Goal: Information Seeking & Learning: Find specific fact

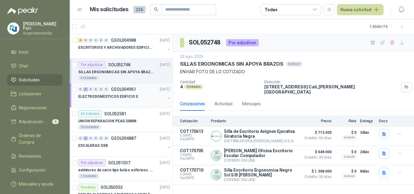
click at [145, 92] on div "0 6 0 0 0 0 GSOL004961 [DATE]" at bounding box center [124, 89] width 93 height 7
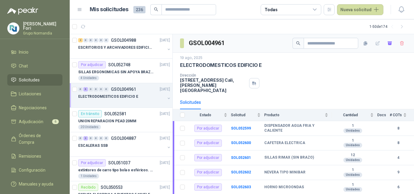
scroll to position [20, 0]
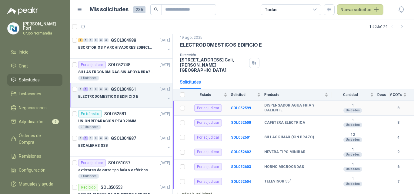
click at [244, 105] on td "SOL052599" at bounding box center [247, 108] width 33 height 15
click at [244, 106] on b "SOL052599" at bounding box center [241, 108] width 20 height 4
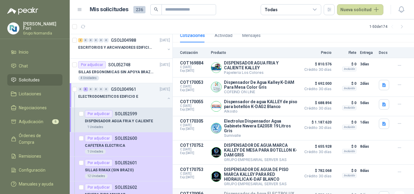
scroll to position [61, 0]
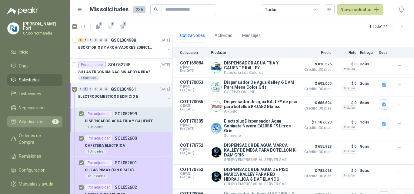
click at [23, 120] on span "Adjudicación" at bounding box center [31, 121] width 25 height 7
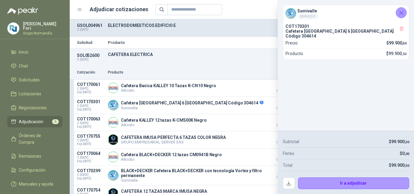
click at [402, 13] on icon "Cerrar" at bounding box center [402, 13] width 8 height 8
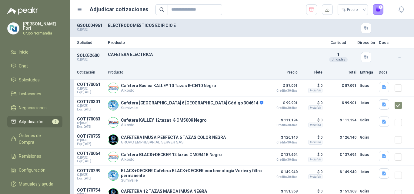
drag, startPoint x: 158, startPoint y: 29, endPoint x: 243, endPoint y: 29, distance: 85.5
click at [158, 29] on div "ELECTRODOMESTICOS EDIFICIO E" at bounding box center [214, 28] width 212 height 10
click at [327, 9] on button "button" at bounding box center [327, 9] width 11 height 11
click at [248, 88] on button "Detalles" at bounding box center [249, 88] width 28 height 8
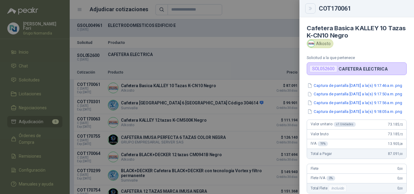
click at [309, 11] on button "Close" at bounding box center [310, 8] width 10 height 10
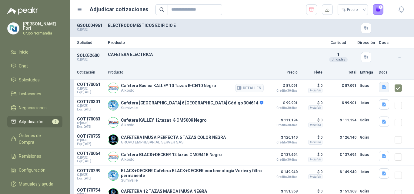
click at [382, 89] on icon "button" at bounding box center [384, 87] width 4 height 4
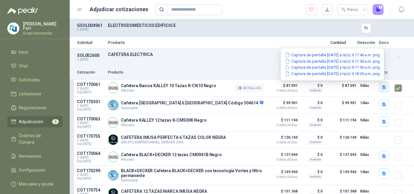
click at [382, 89] on icon "button" at bounding box center [384, 87] width 4 height 4
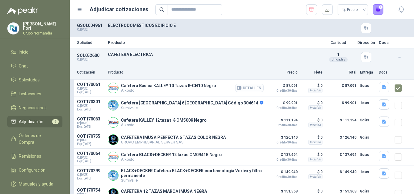
click at [246, 88] on button "Detalles" at bounding box center [249, 88] width 28 height 8
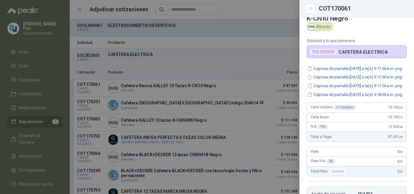
scroll to position [0, 0]
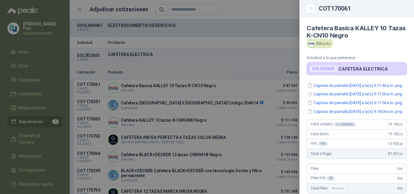
click at [325, 71] on div "SOL052600" at bounding box center [323, 68] width 28 height 7
click at [240, 59] on div at bounding box center [207, 97] width 414 height 194
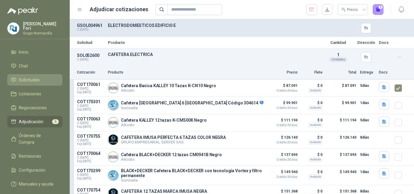
click at [34, 78] on span "Solicitudes" at bounding box center [29, 80] width 21 height 7
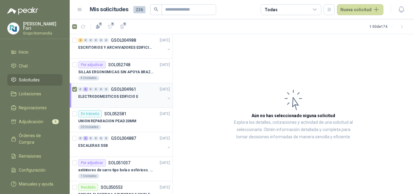
click at [116, 96] on p "ELECTRODOMESTICOS EDIFICIO E" at bounding box center [108, 97] width 60 height 6
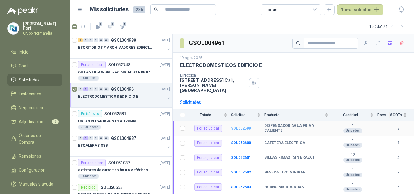
click at [234, 126] on b "SOL052599" at bounding box center [241, 128] width 20 height 4
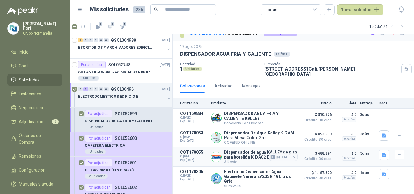
scroll to position [10, 0]
click at [280, 155] on button "Detalles" at bounding box center [283, 157] width 28 height 8
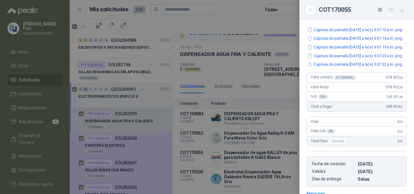
scroll to position [58, 0]
click at [404, 11] on icon "button" at bounding box center [401, 9] width 5 height 5
click at [340, 33] on button "Captura de pantalla [DATE] a la(s) 9.07.10 a.m..png" at bounding box center [355, 30] width 96 height 6
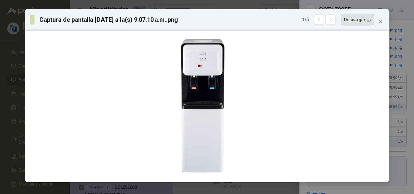
click at [360, 24] on button "Descargar" at bounding box center [358, 20] width 34 height 12
click at [8, 49] on div "Captura de pantalla [DATE] a la(s) 9.07.10 a.m..png 1 / 5 Descargar" at bounding box center [207, 97] width 414 height 194
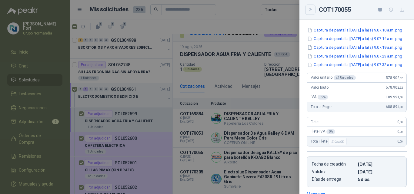
click at [311, 13] on button "Close" at bounding box center [310, 10] width 10 height 10
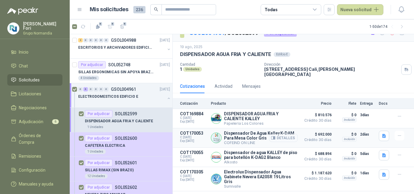
click at [277, 134] on button "Detalles" at bounding box center [283, 138] width 28 height 8
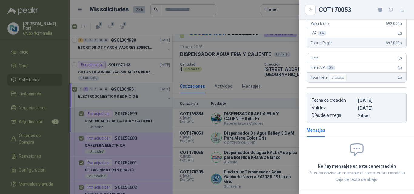
scroll to position [95, 0]
click at [402, 9] on icon "button" at bounding box center [401, 9] width 5 height 5
click at [266, 78] on div at bounding box center [207, 97] width 414 height 194
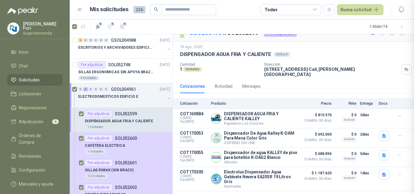
scroll to position [126, 0]
click at [382, 134] on icon "button" at bounding box center [384, 136] width 5 height 5
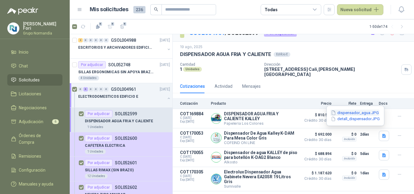
click at [362, 111] on button "dispensador_agua.JPG" at bounding box center [354, 113] width 49 height 6
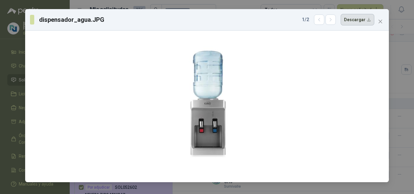
click at [365, 24] on button "Descargar" at bounding box center [358, 20] width 34 height 12
click at [405, 74] on div "dispensador_agua.JPG 1 / 2 Descargar" at bounding box center [207, 97] width 414 height 194
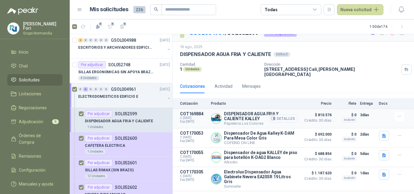
click at [285, 115] on button "Detalles" at bounding box center [283, 119] width 28 height 8
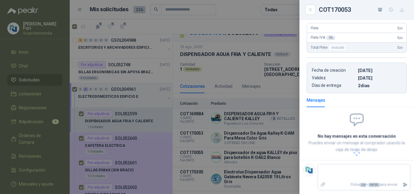
scroll to position [111, 0]
drag, startPoint x: 264, startPoint y: 144, endPoint x: 324, endPoint y: 148, distance: 60.2
click at [264, 144] on div at bounding box center [207, 97] width 414 height 194
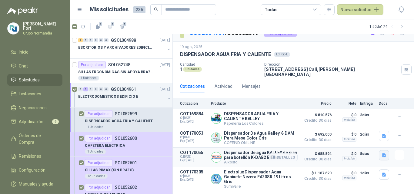
click at [379, 153] on button "button" at bounding box center [384, 155] width 10 height 10
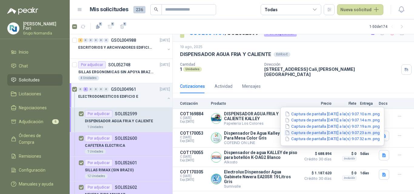
click at [360, 135] on button "Captura de pantalla [DATE] a la(s) 9.07.23 a.m..png" at bounding box center [332, 133] width 96 height 6
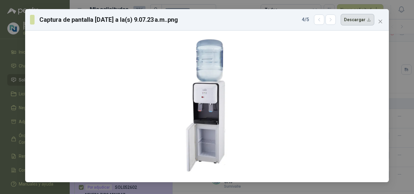
click at [356, 23] on button "Descargar" at bounding box center [358, 20] width 34 height 12
click at [398, 66] on div "Captura de pantalla [DATE] a la(s) 9.07.23 a.m..png 4 / 5 Descargar" at bounding box center [207, 97] width 414 height 194
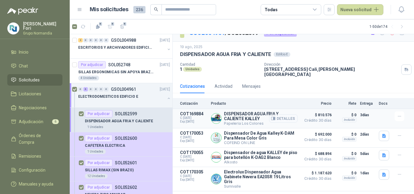
click at [278, 116] on button "Detalles" at bounding box center [283, 119] width 28 height 8
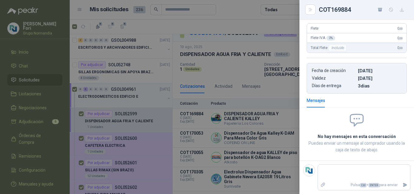
click at [406, 8] on button "button" at bounding box center [402, 10] width 10 height 10
click at [268, 60] on div at bounding box center [207, 97] width 414 height 194
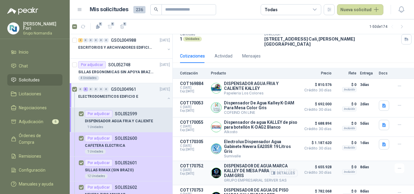
scroll to position [101, 0]
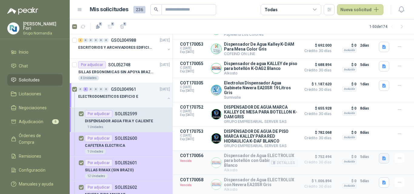
click at [382, 158] on icon "button" at bounding box center [384, 158] width 5 height 5
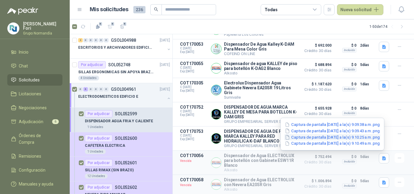
click at [365, 136] on button "Captura de pantalla [DATE] a la(s) 9.10.25 a.m..png" at bounding box center [332, 137] width 96 height 6
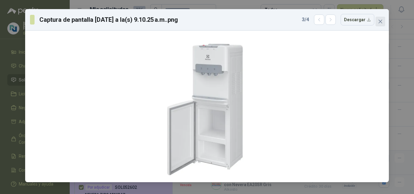
click at [380, 18] on button "Close" at bounding box center [380, 22] width 10 height 10
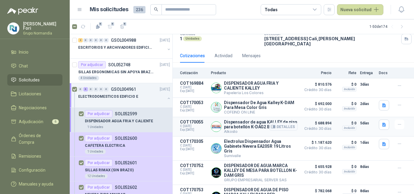
scroll to position [40, 0]
click at [382, 143] on icon "button" at bounding box center [384, 144] width 4 height 4
click at [368, 129] on button "image.png" at bounding box center [367, 129] width 26 height 6
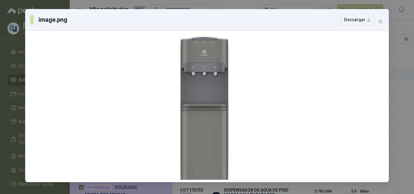
click at [406, 106] on div "image.png Descargar" at bounding box center [207, 97] width 414 height 194
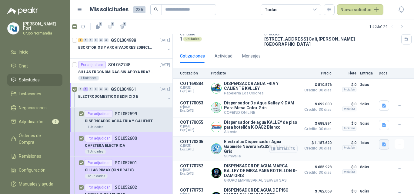
click at [382, 142] on icon "button" at bounding box center [384, 144] width 4 height 4
click at [377, 129] on button "image.png" at bounding box center [367, 129] width 26 height 6
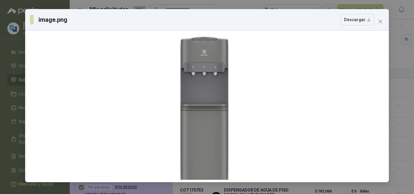
click at [402, 131] on div "image.png Descargar" at bounding box center [207, 97] width 414 height 194
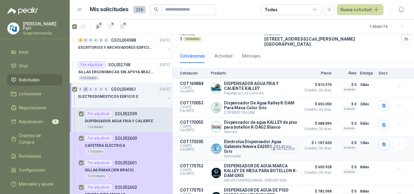
click at [283, 147] on button "Detalles" at bounding box center [283, 149] width 28 height 8
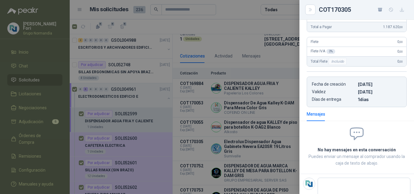
scroll to position [124, 0]
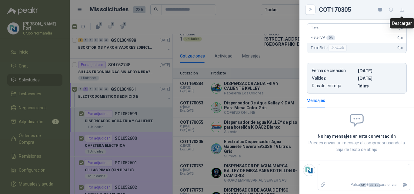
click at [402, 10] on icon "button" at bounding box center [401, 9] width 5 height 5
click at [404, 11] on icon "button" at bounding box center [401, 9] width 5 height 5
click at [266, 143] on div at bounding box center [207, 97] width 414 height 194
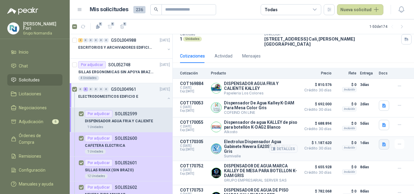
click at [382, 144] on icon "button" at bounding box center [384, 144] width 5 height 5
click at [369, 130] on button "image.png" at bounding box center [367, 129] width 26 height 6
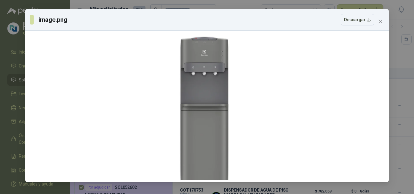
click at [358, 26] on div "image.png Descargar" at bounding box center [207, 20] width 364 height 22
click at [352, 22] on button "Descargar" at bounding box center [358, 20] width 34 height 12
click at [405, 55] on div "image.png Descargar" at bounding box center [207, 97] width 414 height 194
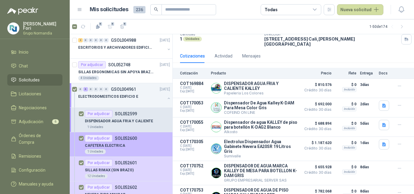
click at [134, 144] on div "CAFETERA ELECTRICA" at bounding box center [127, 145] width 85 height 7
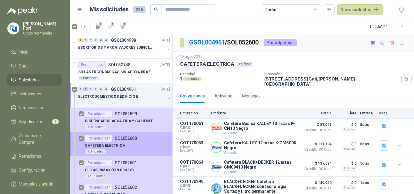
click at [142, 144] on div "CAFETERA ELECTRICA" at bounding box center [127, 145] width 85 height 7
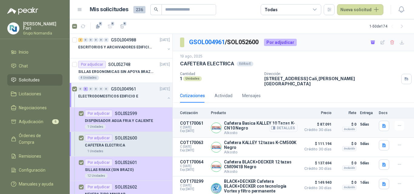
click at [280, 126] on button "Detalles" at bounding box center [283, 128] width 28 height 8
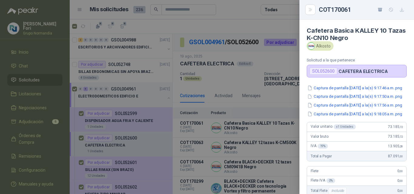
scroll to position [158, 0]
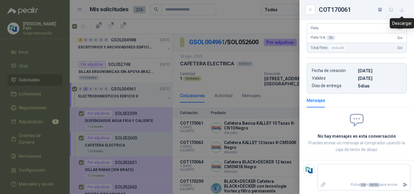
click at [402, 11] on icon "button" at bounding box center [401, 9] width 5 height 5
click at [239, 95] on div at bounding box center [207, 97] width 414 height 194
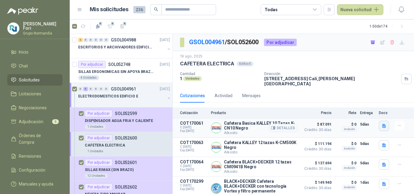
click at [382, 124] on icon "button" at bounding box center [384, 126] width 4 height 4
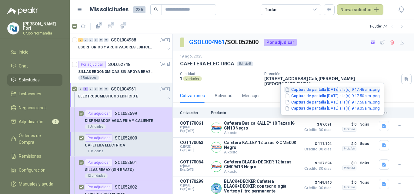
click at [308, 87] on button "Captura de pantalla [DATE] a la(s) 9.17.46 a.m..png" at bounding box center [332, 90] width 96 height 6
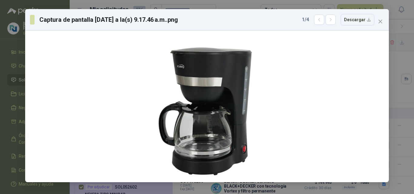
click at [352, 27] on div "Captura de pantalla [DATE] a la(s) 9.17.46 a.m..png 1 / 4 Descargar" at bounding box center [207, 20] width 364 height 22
click at [353, 23] on button "Descargar" at bounding box center [358, 20] width 34 height 12
click at [408, 80] on div "Captura de pantalla [DATE] a la(s) 9.17.46 a.m..png 1 / 4 Descargar" at bounding box center [207, 97] width 414 height 194
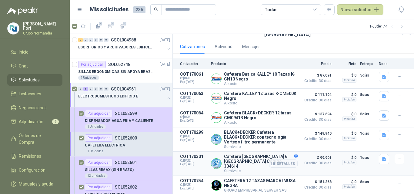
scroll to position [61, 0]
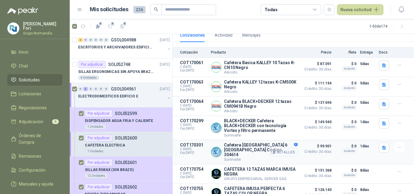
click at [282, 151] on button "Detalles" at bounding box center [283, 152] width 28 height 8
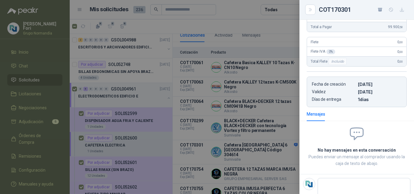
scroll to position [169, 0]
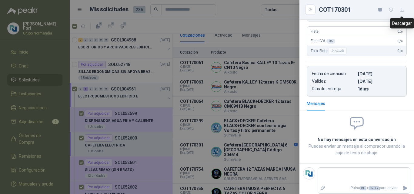
click at [399, 12] on button "button" at bounding box center [402, 10] width 10 height 10
click at [269, 142] on div at bounding box center [207, 97] width 414 height 194
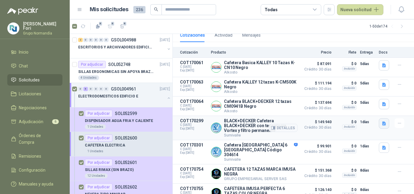
click at [379, 122] on button "button" at bounding box center [384, 123] width 10 height 10
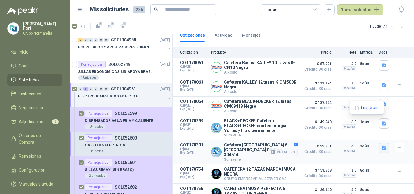
click at [382, 146] on icon "button" at bounding box center [384, 148] width 4 height 4
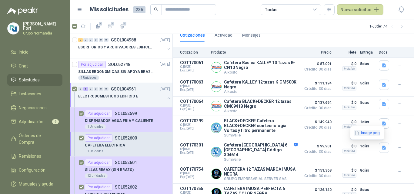
click at [374, 135] on button "image.png" at bounding box center [367, 133] width 26 height 6
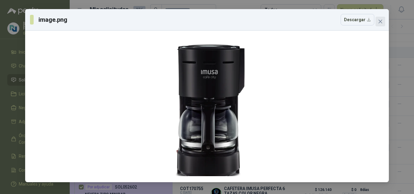
click at [379, 24] on icon "close" at bounding box center [380, 21] width 5 height 5
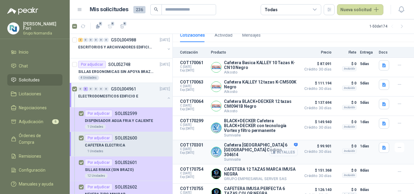
click at [277, 150] on button "Detalles" at bounding box center [283, 152] width 28 height 8
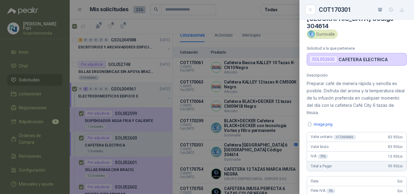
scroll to position [0, 0]
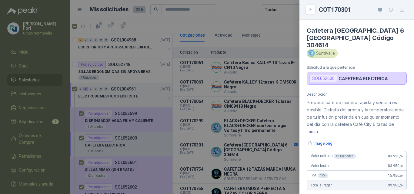
drag, startPoint x: 354, startPoint y: 45, endPoint x: 308, endPoint y: 30, distance: 47.8
click at [308, 30] on h4 "Cafetera [GEOGRAPHIC_DATA] 6 [GEOGRAPHIC_DATA] Código 304614" at bounding box center [357, 38] width 100 height 22
copy h4 "Cafetera [GEOGRAPHIC_DATA] 6 [GEOGRAPHIC_DATA] Código 304614"
click at [254, 107] on div at bounding box center [207, 97] width 414 height 194
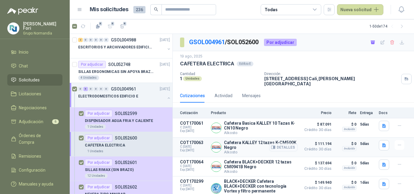
click at [284, 145] on button "Detalles" at bounding box center [283, 147] width 28 height 8
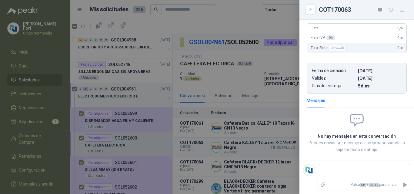
scroll to position [148, 0]
click at [401, 10] on icon "button" at bounding box center [402, 10] width 4 height 4
click at [239, 119] on div at bounding box center [207, 97] width 414 height 194
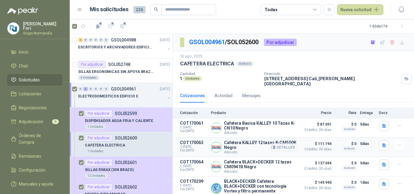
click at [275, 143] on button "Detalles" at bounding box center [283, 147] width 28 height 8
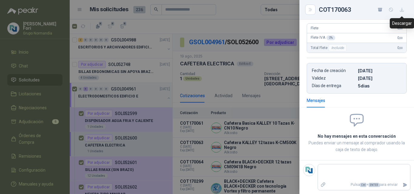
click at [400, 14] on button "button" at bounding box center [402, 10] width 10 height 10
drag, startPoint x: 269, startPoint y: 142, endPoint x: 304, endPoint y: 144, distance: 34.9
click at [269, 142] on div at bounding box center [207, 97] width 414 height 194
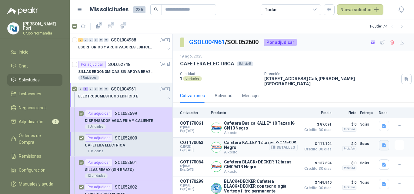
click at [382, 143] on icon "button" at bounding box center [384, 145] width 4 height 4
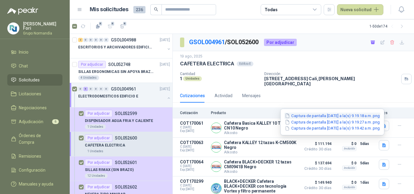
click at [330, 116] on button "Captura de pantalla [DATE] a la(s) 9.19.18 a.m..png" at bounding box center [332, 116] width 96 height 6
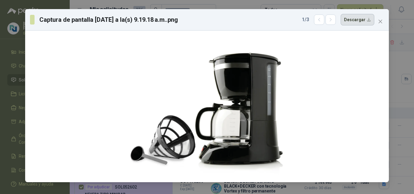
click at [359, 22] on button "Descargar" at bounding box center [358, 20] width 34 height 12
click at [378, 20] on icon "close" at bounding box center [380, 21] width 5 height 5
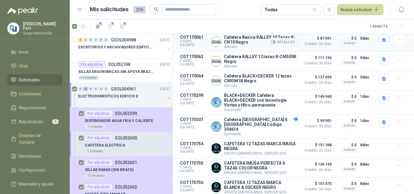
scroll to position [90, 0]
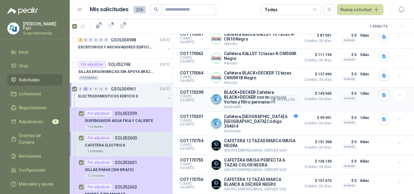
click at [278, 96] on button "Detalles" at bounding box center [283, 99] width 28 height 8
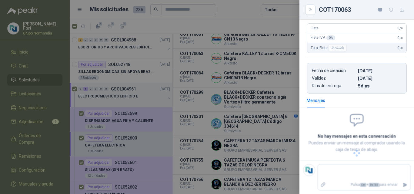
scroll to position [124, 0]
click at [402, 7] on button "button" at bounding box center [402, 10] width 10 height 10
click at [264, 98] on div at bounding box center [207, 97] width 414 height 194
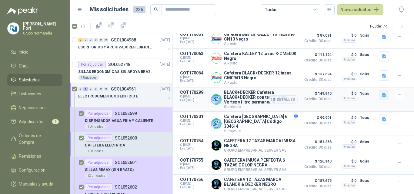
click at [382, 93] on icon "button" at bounding box center [384, 95] width 4 height 4
click at [365, 77] on button "image.png" at bounding box center [367, 78] width 26 height 6
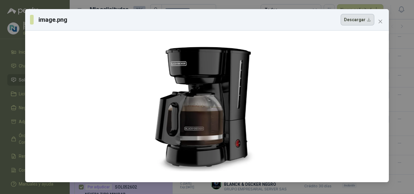
click at [368, 22] on button "Descargar" at bounding box center [358, 20] width 34 height 12
click at [406, 71] on div "image.png Descargar" at bounding box center [207, 97] width 414 height 194
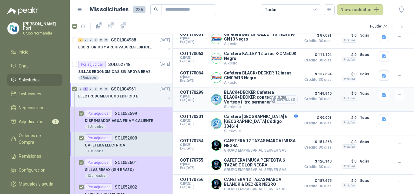
click at [273, 98] on icon "button" at bounding box center [274, 99] width 2 height 2
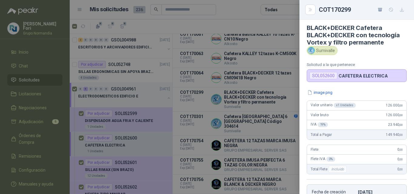
scroll to position [0, 0]
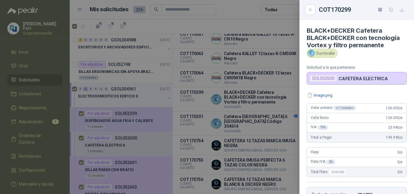
drag, startPoint x: 308, startPoint y: 29, endPoint x: 383, endPoint y: 46, distance: 76.3
click at [383, 46] on h4 "BLACK+DECKER Cafetera BLACK+DECKER con tecnología Vortex y filtro permanente" at bounding box center [357, 38] width 100 height 22
copy h4 "BLACK+DECKER Cafetera BLACK+DECKER con tecnología Vortex y filtro permanente"
click at [217, 102] on div at bounding box center [207, 97] width 414 height 194
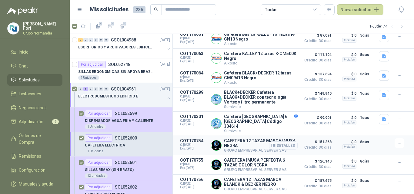
click at [279, 144] on button "Detalles" at bounding box center [283, 146] width 28 height 8
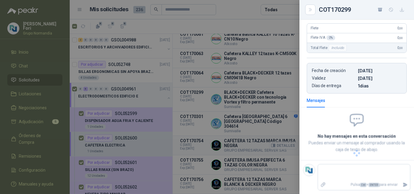
scroll to position [111, 0]
click at [402, 10] on icon "button" at bounding box center [402, 10] width 4 height 4
click at [270, 141] on div at bounding box center [207, 97] width 414 height 194
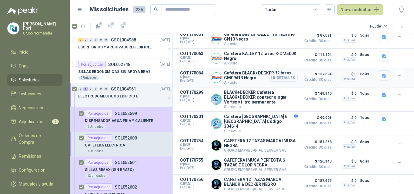
scroll to position [60, 0]
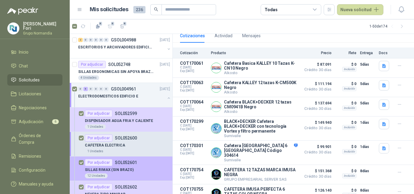
click at [137, 172] on div "SILLAS RIMAX (SIN BRAZO)" at bounding box center [127, 169] width 85 height 7
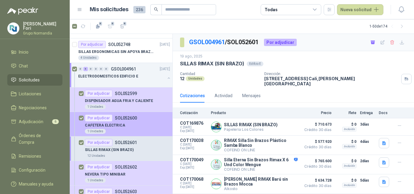
scroll to position [30, 0]
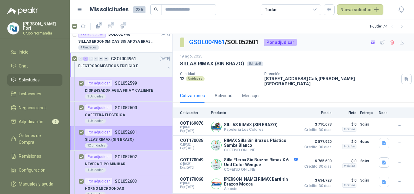
click at [113, 141] on p "SILLAS RIMAX (SIN BRAZO)" at bounding box center [109, 140] width 49 height 6
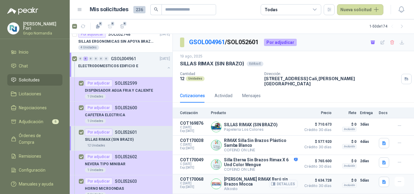
click at [294, 181] on button "Detalles" at bounding box center [283, 184] width 28 height 8
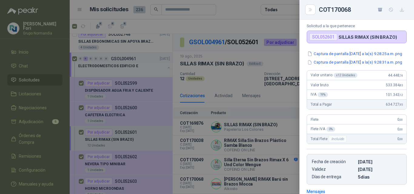
scroll to position [11, 0]
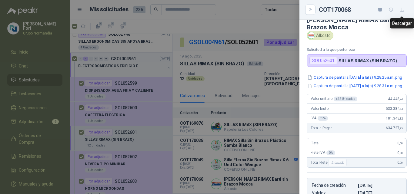
click at [402, 7] on icon "button" at bounding box center [401, 9] width 5 height 5
click at [367, 79] on button "Captura de pantalla [DATE] a la(s) 9.28.25 a.m..png" at bounding box center [355, 77] width 96 height 6
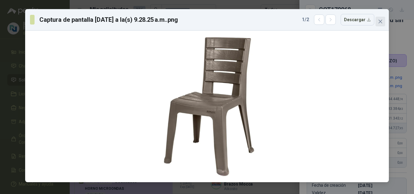
click at [379, 22] on icon "close" at bounding box center [380, 21] width 5 height 5
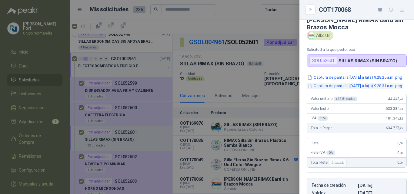
click at [349, 89] on button "Captura de pantalla [DATE] a la(s) 9.28.31 a.m..png" at bounding box center [355, 86] width 96 height 6
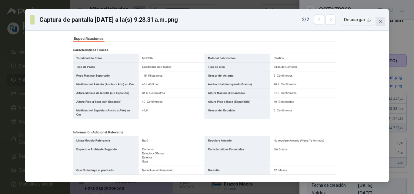
click at [380, 22] on icon "close" at bounding box center [381, 22] width 4 height 4
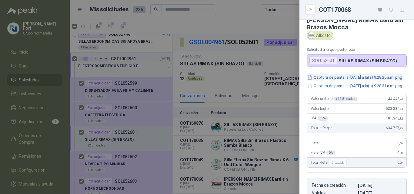
click at [363, 75] on button "Captura de pantalla [DATE] a la(s) 9.28.25 a.m..png" at bounding box center [355, 77] width 96 height 6
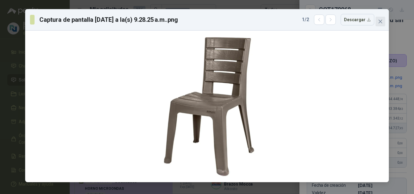
click at [382, 21] on icon "close" at bounding box center [380, 21] width 5 height 5
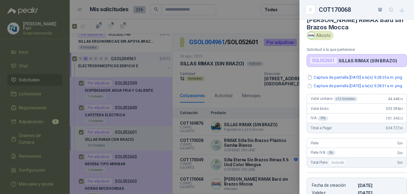
click at [290, 26] on div at bounding box center [207, 97] width 414 height 194
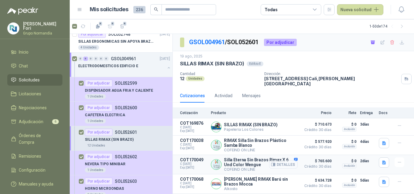
click at [282, 162] on button "Detalles" at bounding box center [283, 165] width 28 height 8
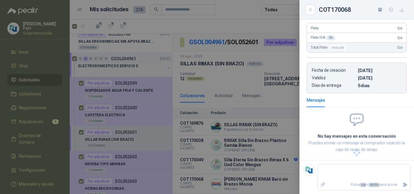
scroll to position [136, 0]
click at [263, 146] on div at bounding box center [207, 97] width 414 height 194
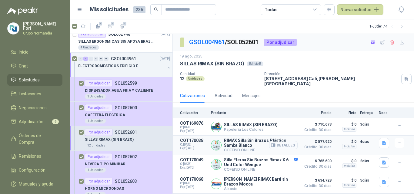
click at [288, 142] on button "Detalles" at bounding box center [283, 145] width 28 height 8
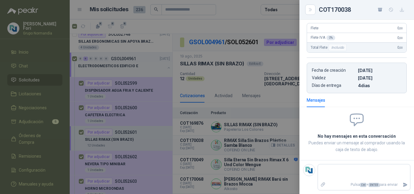
scroll to position [125, 0]
click at [401, 8] on icon "button" at bounding box center [401, 9] width 5 height 5
click at [286, 154] on div at bounding box center [207, 97] width 414 height 194
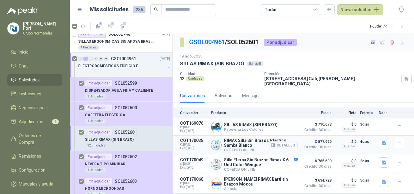
click at [378, 141] on article "COT170038 C: [DATE] Exp: [DATE] RIMAX Silla Sin Brazos Plástico Samba Blanco CO…" at bounding box center [293, 145] width 241 height 19
click at [382, 141] on icon "button" at bounding box center [384, 143] width 4 height 4
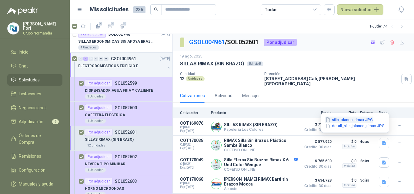
click at [343, 120] on button "silla_blanco_rimax.JPG" at bounding box center [349, 120] width 48 height 6
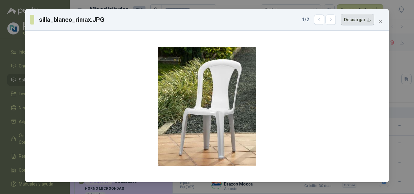
click at [358, 19] on button "Descargar" at bounding box center [358, 20] width 34 height 12
click at [383, 22] on span "Close" at bounding box center [380, 21] width 10 height 5
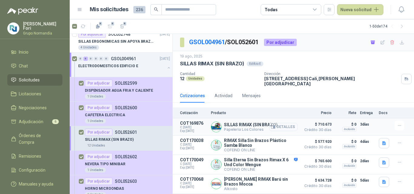
click at [281, 126] on button "Detalles" at bounding box center [283, 127] width 28 height 8
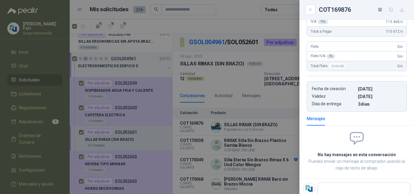
scroll to position [73, 0]
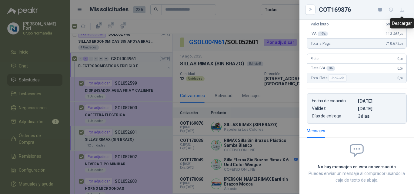
click at [403, 7] on icon "button" at bounding box center [401, 9] width 5 height 5
click at [285, 105] on div at bounding box center [207, 97] width 414 height 194
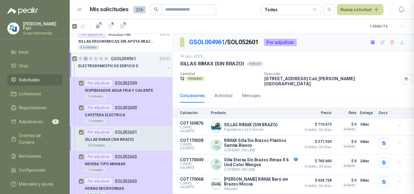
scroll to position [103, 0]
click at [285, 123] on button "Detalles" at bounding box center [283, 127] width 28 height 8
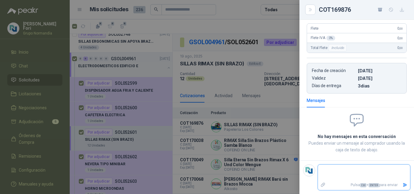
click at [351, 172] on textarea at bounding box center [364, 173] width 92 height 14
type textarea "*"
type textarea "**"
type textarea "***"
type textarea "****"
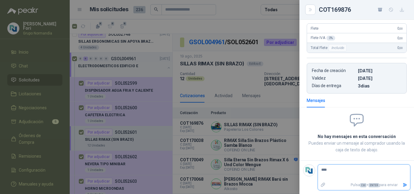
type textarea "*****"
type textarea "******"
type textarea "*******"
type textarea "********"
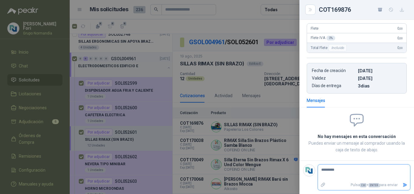
type textarea "**********"
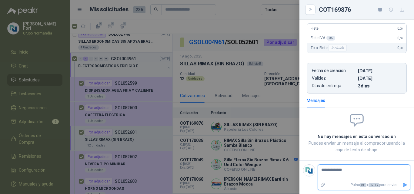
type textarea "**********"
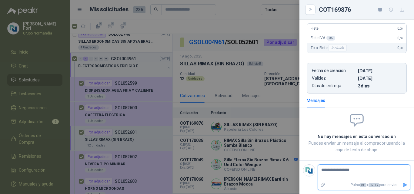
type textarea "**********"
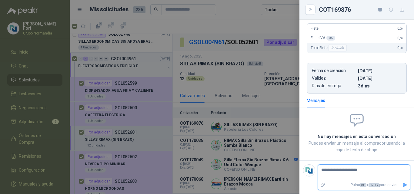
type textarea "**********"
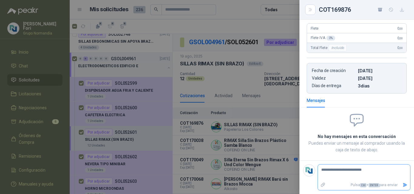
type textarea "**********"
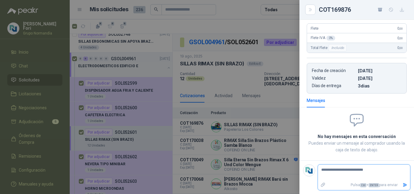
type textarea "**********"
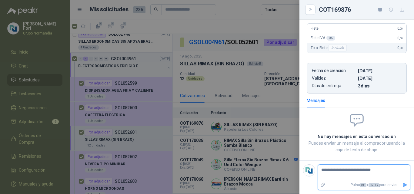
type textarea "**********"
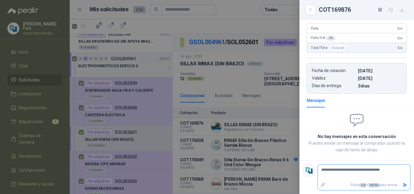
type textarea "**********"
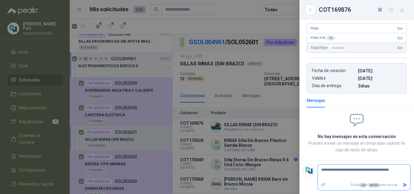
type textarea "**********"
click at [403, 185] on icon "Enviar" at bounding box center [405, 185] width 4 height 4
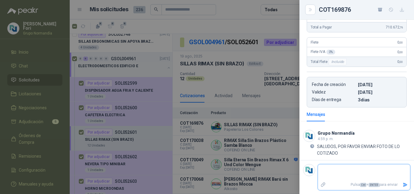
scroll to position [89, 0]
click at [288, 93] on div at bounding box center [207, 97] width 414 height 194
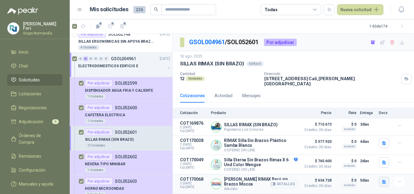
click at [381, 180] on button "button" at bounding box center [384, 182] width 10 height 10
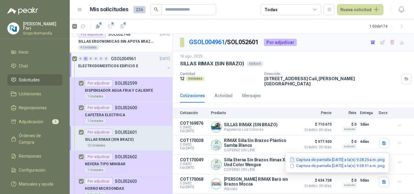
click at [346, 158] on button "Captura de pantalla [DATE] a la(s) 9.28.25 a.m..png" at bounding box center [337, 160] width 96 height 6
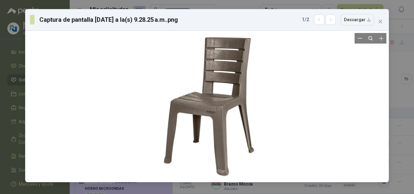
click at [28, 102] on div at bounding box center [207, 106] width 359 height 147
click at [382, 22] on icon "close" at bounding box center [380, 21] width 5 height 5
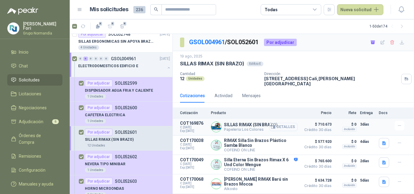
click at [284, 124] on button "Detalles" at bounding box center [283, 127] width 28 height 8
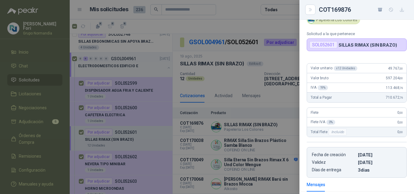
scroll to position [0, 0]
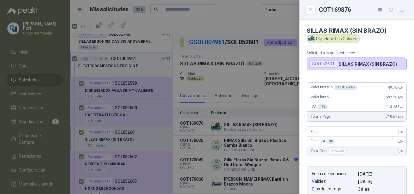
click at [280, 60] on div at bounding box center [207, 97] width 414 height 194
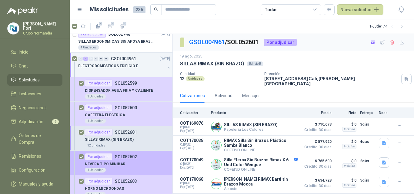
click at [136, 165] on div "NEVERA TIPO MINIBAR" at bounding box center [127, 164] width 85 height 7
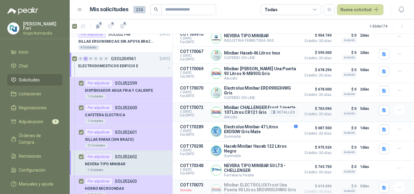
scroll to position [70, 0]
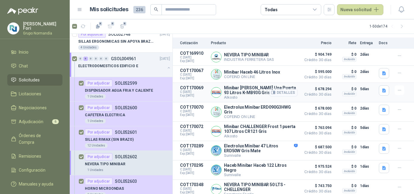
click at [285, 89] on button "Detalles" at bounding box center [283, 92] width 28 height 8
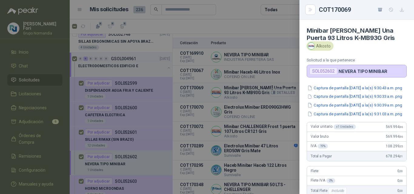
scroll to position [158, 0]
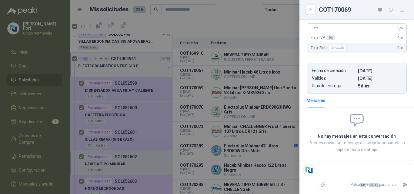
click at [266, 92] on div at bounding box center [207, 97] width 414 height 194
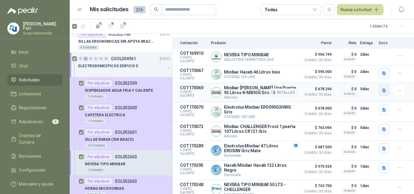
click at [382, 88] on icon "button" at bounding box center [384, 90] width 4 height 4
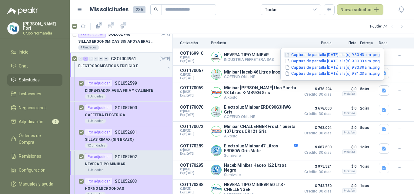
click at [333, 55] on button "Captura de pantalla [DATE] a la(s) 9.30.43 a.m..png" at bounding box center [332, 55] width 96 height 6
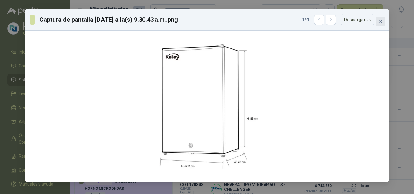
click at [379, 19] on icon "close" at bounding box center [380, 21] width 5 height 5
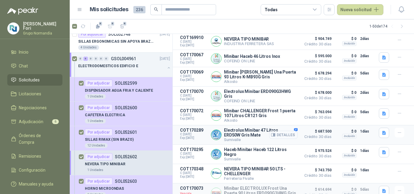
scroll to position [100, 0]
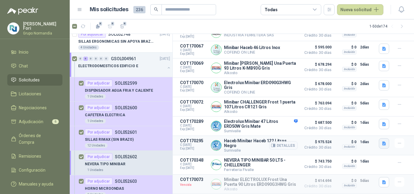
click at [382, 141] on icon "button" at bounding box center [384, 143] width 5 height 5
click at [365, 117] on button "image.png" at bounding box center [367, 117] width 26 height 6
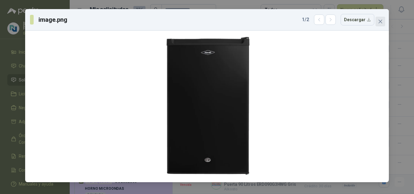
click at [380, 22] on icon "close" at bounding box center [381, 22] width 4 height 4
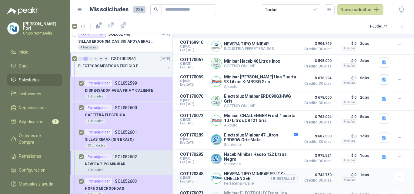
scroll to position [70, 0]
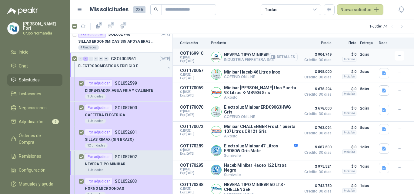
click at [283, 53] on button "Detalles" at bounding box center [283, 57] width 28 height 8
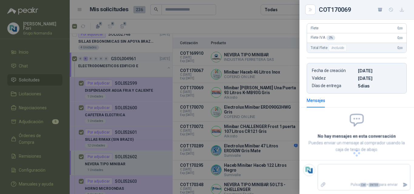
scroll to position [100, 0]
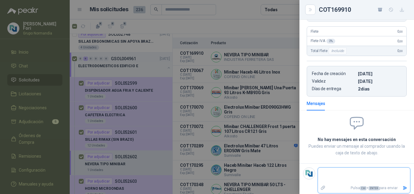
click at [344, 170] on textarea at bounding box center [364, 176] width 92 height 14
type textarea "*"
type textarea "**"
type textarea "***"
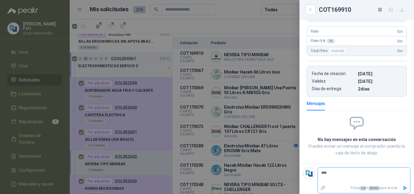
type textarea "*****"
type textarea "******"
type textarea "*******"
type textarea "********"
type textarea "*********"
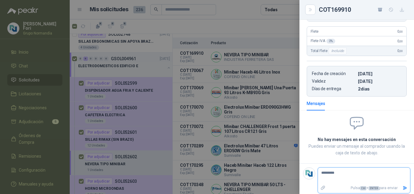
type textarea "*********"
type textarea "**********"
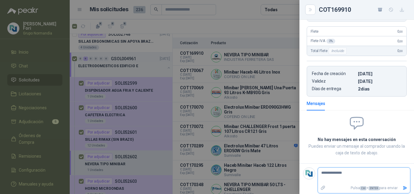
type textarea "**********"
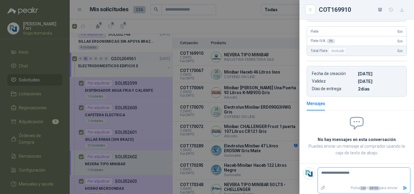
type textarea "**********"
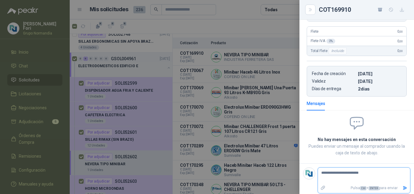
type textarea "**********"
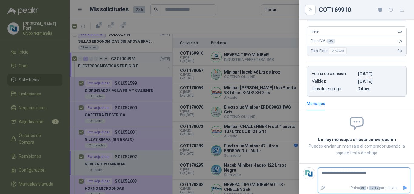
type textarea "**********"
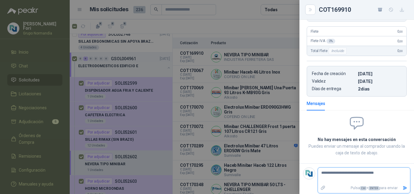
type textarea "**********"
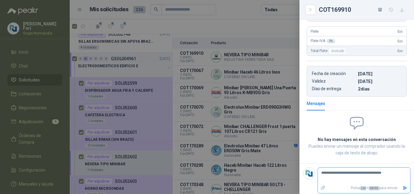
type textarea "**********"
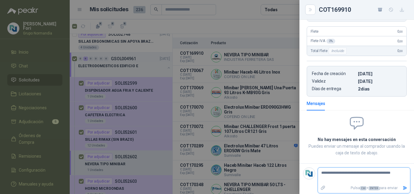
type textarea "**********"
click at [402, 190] on icon "Enviar" at bounding box center [404, 188] width 5 height 5
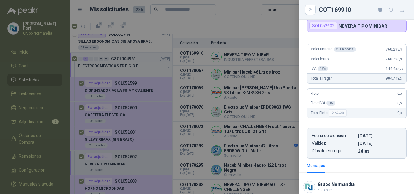
scroll to position [0, 0]
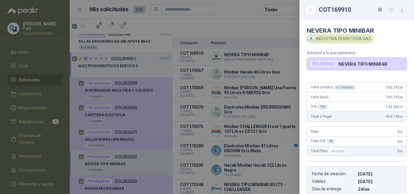
click at [277, 29] on div at bounding box center [207, 97] width 414 height 194
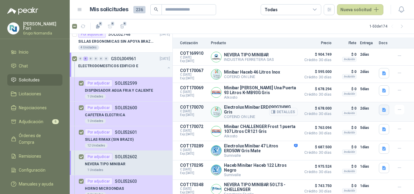
click at [382, 108] on icon "button" at bounding box center [384, 110] width 4 height 4
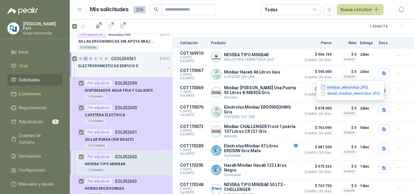
click at [355, 88] on button "minibar_electrolux.JPG" at bounding box center [344, 87] width 48 height 6
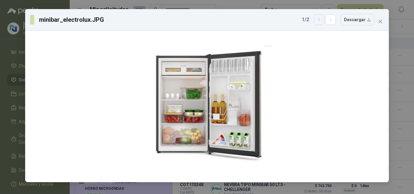
click at [319, 22] on icon "button" at bounding box center [319, 19] width 5 height 5
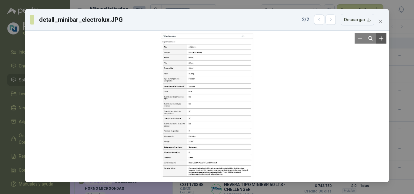
click at [382, 38] on icon "Zoom in" at bounding box center [381, 38] width 4 height 4
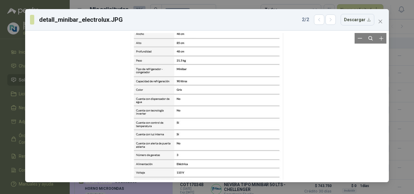
drag, startPoint x: 213, startPoint y: 72, endPoint x: 213, endPoint y: 80, distance: 8.2
click at [213, 80] on div at bounding box center [207, 114] width 153 height 242
click at [379, 21] on icon "close" at bounding box center [380, 21] width 5 height 5
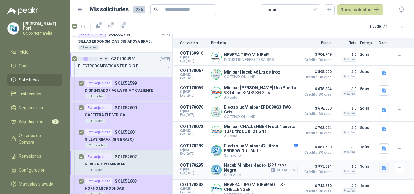
click at [382, 166] on icon "button" at bounding box center [384, 168] width 4 height 4
click at [372, 146] on button "image.png" at bounding box center [367, 147] width 26 height 6
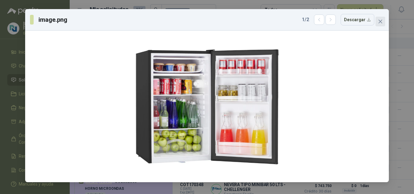
click at [382, 20] on icon "close" at bounding box center [381, 22] width 4 height 4
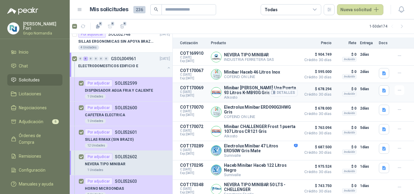
click at [283, 90] on button "Detalles" at bounding box center [283, 92] width 28 height 8
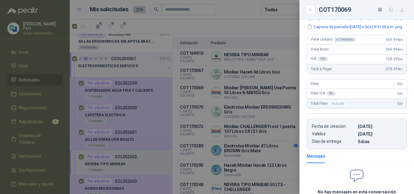
scroll to position [87, 0]
click at [403, 9] on icon "button" at bounding box center [401, 9] width 5 height 5
drag, startPoint x: 267, startPoint y: 91, endPoint x: 286, endPoint y: 89, distance: 19.5
click at [268, 90] on div at bounding box center [207, 97] width 414 height 194
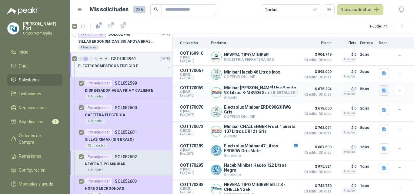
click at [382, 89] on icon "button" at bounding box center [384, 90] width 5 height 5
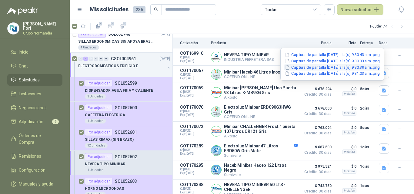
click at [337, 67] on button "Captura de pantalla [DATE] a la(s) 9.30.39 a.m..png" at bounding box center [332, 67] width 96 height 6
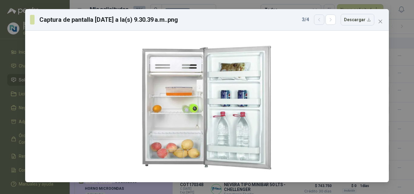
click at [320, 20] on icon "button" at bounding box center [319, 19] width 5 height 5
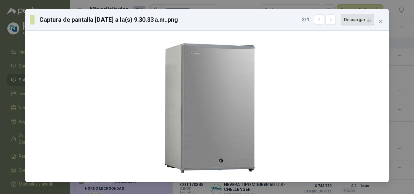
click at [364, 22] on button "Descargar" at bounding box center [358, 20] width 34 height 12
click at [412, 16] on div "Captura de pantalla [DATE] a la(s) 9.30.33 a.m..png 2 / 4 Descargar" at bounding box center [207, 97] width 414 height 194
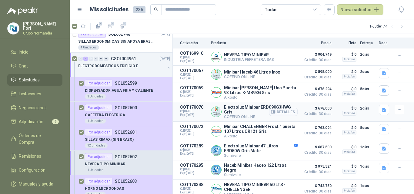
click at [287, 111] on button "Detalles" at bounding box center [283, 112] width 28 height 8
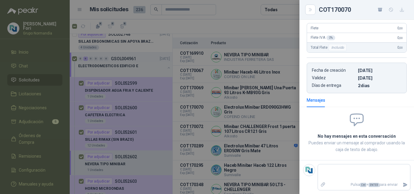
scroll to position [125, 0]
click at [404, 9] on icon "button" at bounding box center [401, 9] width 5 height 5
click at [262, 138] on div at bounding box center [207, 97] width 414 height 194
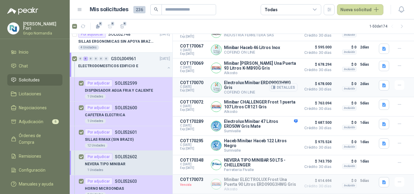
scroll to position [70, 0]
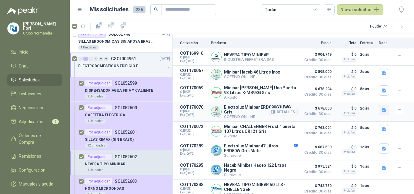
click at [379, 108] on button "button" at bounding box center [384, 110] width 10 height 10
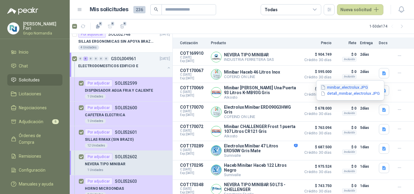
click at [356, 86] on button "minibar_electrolux.JPG" at bounding box center [344, 87] width 48 height 6
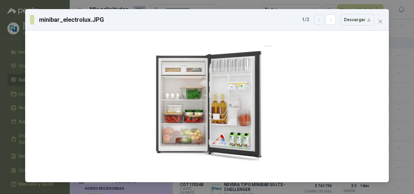
click at [319, 21] on icon "button" at bounding box center [319, 19] width 5 height 5
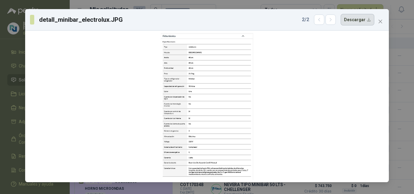
drag, startPoint x: 332, startPoint y: 20, endPoint x: 348, endPoint y: 19, distance: 15.5
click at [333, 19] on icon "button" at bounding box center [330, 19] width 5 height 5
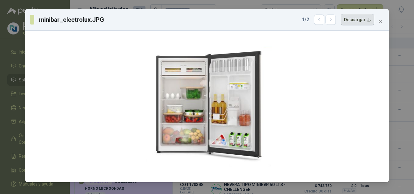
click at [361, 18] on button "Descargar" at bounding box center [358, 20] width 34 height 12
click at [380, 20] on icon "close" at bounding box center [380, 21] width 5 height 5
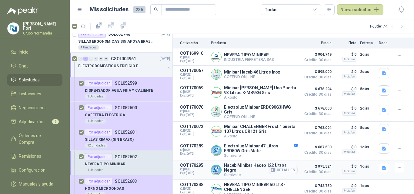
click at [281, 171] on button "Detalles" at bounding box center [283, 170] width 28 height 8
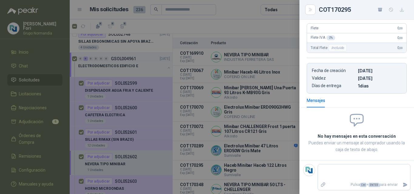
scroll to position [117, 0]
click at [402, 8] on icon "button" at bounding box center [402, 10] width 4 height 4
click at [268, 162] on div at bounding box center [207, 97] width 414 height 194
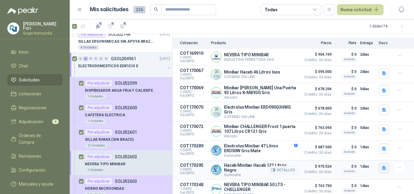
click at [382, 168] on icon "button" at bounding box center [384, 168] width 5 height 5
click at [371, 145] on button "image.png" at bounding box center [367, 147] width 26 height 6
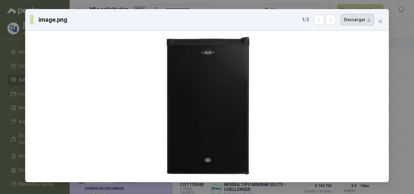
click at [358, 21] on button "Descargar" at bounding box center [358, 20] width 34 height 12
click at [412, 37] on div "image.png 1 / 2 Descargar" at bounding box center [207, 97] width 414 height 194
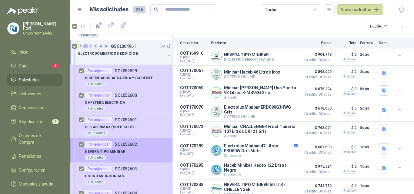
scroll to position [61, 0]
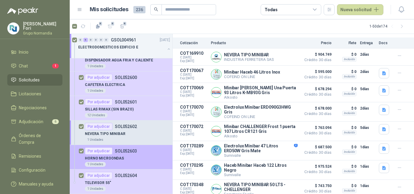
click at [141, 158] on div "HORNO MICROONDAS" at bounding box center [127, 158] width 85 height 7
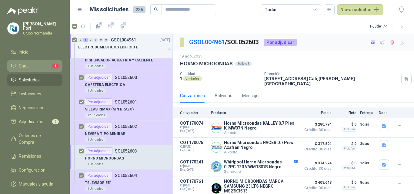
click at [45, 60] on link "Chat 1" at bounding box center [34, 66] width 55 height 12
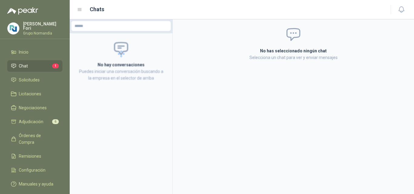
click at [45, 60] on link "Chat 1" at bounding box center [34, 66] width 55 height 12
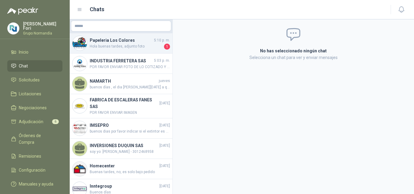
click at [128, 48] on span "Hola buenas tardes, adjunto foto" at bounding box center [126, 47] width 73 height 6
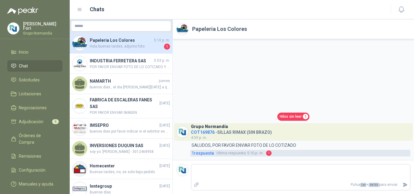
click at [205, 154] on span "1 respuesta" at bounding box center [203, 153] width 22 height 7
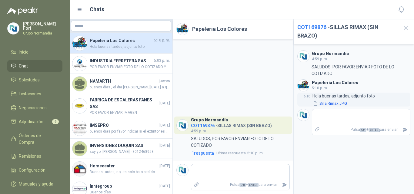
click at [335, 104] on button "Silla Rimax.JPG" at bounding box center [329, 104] width 35 height 6
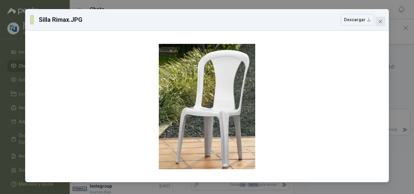
click at [381, 23] on icon "close" at bounding box center [380, 21] width 5 height 5
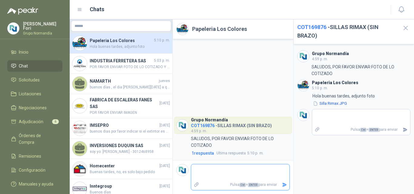
click at [247, 168] on textarea at bounding box center [240, 173] width 98 height 14
type textarea "*"
type textarea "**"
type textarea "***"
click at [340, 116] on textarea at bounding box center [361, 118] width 98 height 14
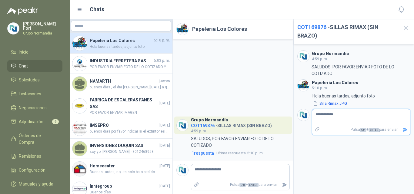
click at [406, 130] on icon "Enviar" at bounding box center [405, 130] width 4 height 4
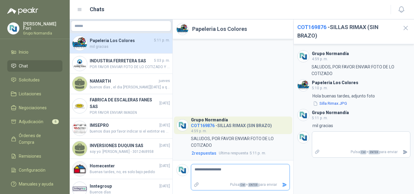
drag, startPoint x: 243, startPoint y: 172, endPoint x: 181, endPoint y: 164, distance: 62.3
click at [181, 164] on footer "**********" at bounding box center [233, 177] width 121 height 34
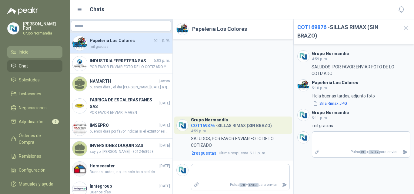
click at [20, 52] on span "Inicio" at bounding box center [24, 52] width 10 height 7
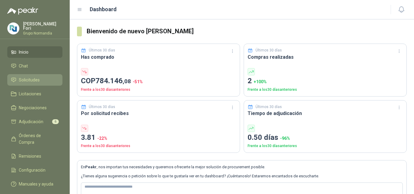
click at [38, 75] on link "Solicitudes" at bounding box center [34, 80] width 55 height 12
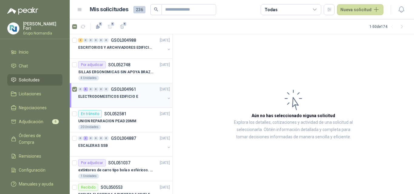
click at [117, 102] on div at bounding box center [121, 102] width 87 height 5
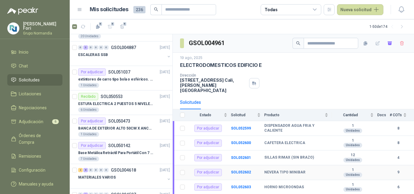
scroll to position [20, 0]
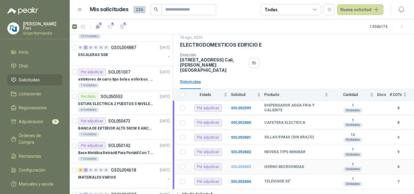
click at [231, 165] on b "SOL052603" at bounding box center [241, 167] width 20 height 4
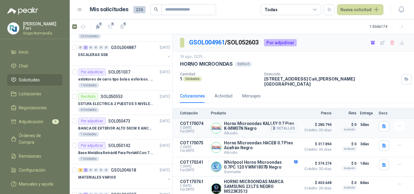
click at [282, 125] on button "Detalles" at bounding box center [283, 128] width 28 height 8
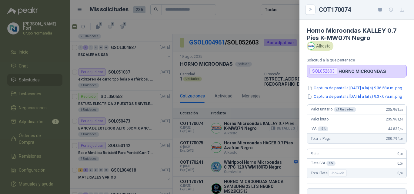
scroll to position [132, 0]
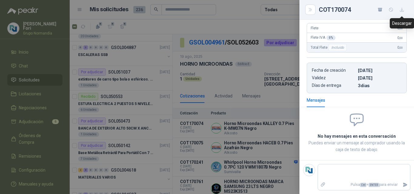
click at [404, 11] on icon "button" at bounding box center [401, 9] width 5 height 5
click at [282, 91] on div at bounding box center [207, 97] width 414 height 194
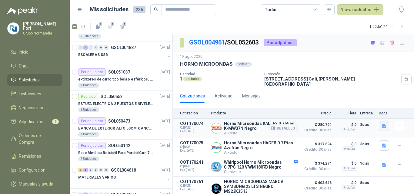
click at [382, 124] on icon "button" at bounding box center [384, 126] width 4 height 4
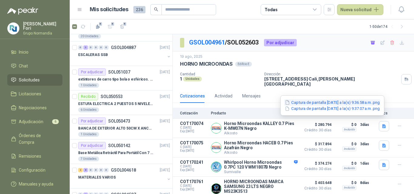
click at [334, 102] on button "Captura de pantalla [DATE] a la(s) 9.36.58 a.m..png" at bounding box center [332, 102] width 96 height 6
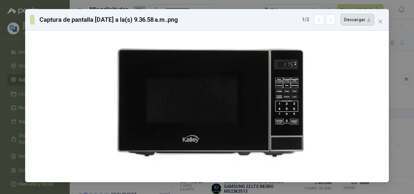
click at [360, 21] on button "Descargar" at bounding box center [358, 20] width 34 height 12
click at [381, 18] on button "Close" at bounding box center [380, 22] width 10 height 10
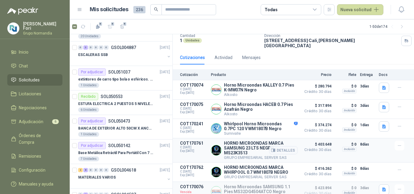
scroll to position [45, 0]
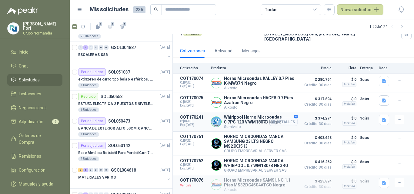
click at [281, 119] on button "Detalles" at bounding box center [283, 122] width 28 height 8
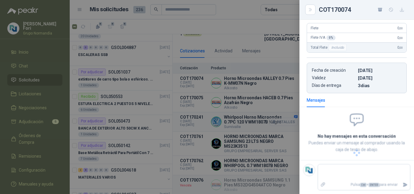
scroll to position [147, 0]
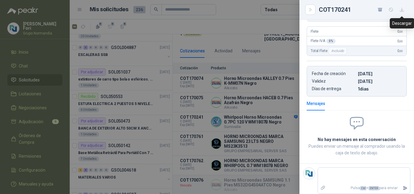
click at [402, 8] on icon "button" at bounding box center [402, 10] width 4 height 4
click at [278, 119] on div at bounding box center [207, 97] width 414 height 194
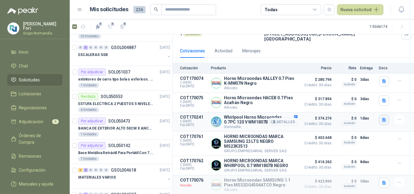
click at [382, 118] on icon "button" at bounding box center [384, 120] width 5 height 5
click at [365, 103] on button "image.png" at bounding box center [367, 104] width 26 height 6
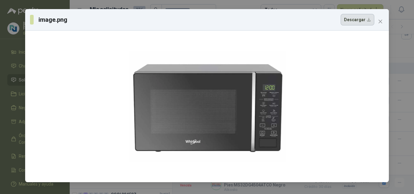
click at [355, 18] on button "Descargar" at bounding box center [358, 20] width 34 height 12
click at [382, 18] on button "Close" at bounding box center [380, 22] width 10 height 10
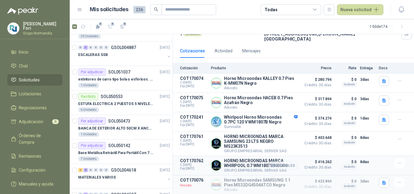
click at [275, 165] on button "Detalles" at bounding box center [283, 166] width 28 height 8
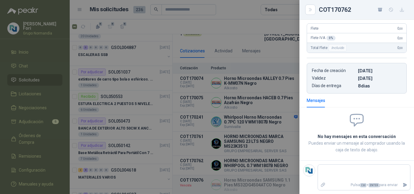
scroll to position [115, 0]
click at [401, 11] on icon "button" at bounding box center [401, 9] width 5 height 5
click at [263, 129] on div at bounding box center [207, 97] width 414 height 194
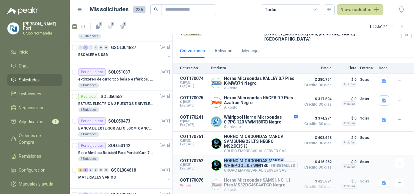
drag, startPoint x: 242, startPoint y: 159, endPoint x: 260, endPoint y: 164, distance: 19.4
click at [260, 164] on p "HORNO MICROONDAS MARCA WHIRPOOL 0.7 WM1807B NEGRO" at bounding box center [261, 163] width 74 height 10
copy p "HORNO MICROONDAS MARCA WHIRPOOL 0.7 WM"
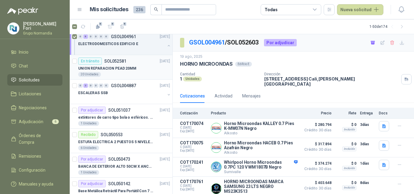
scroll to position [178, 0]
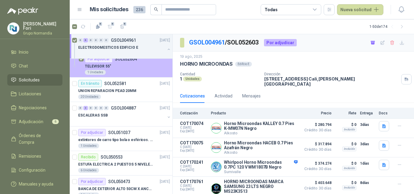
click at [119, 67] on div "TELEVISOR 55"" at bounding box center [127, 66] width 85 height 7
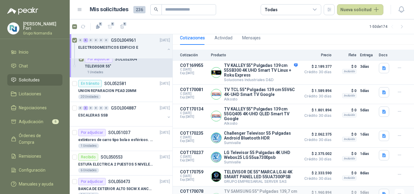
scroll to position [61, 0]
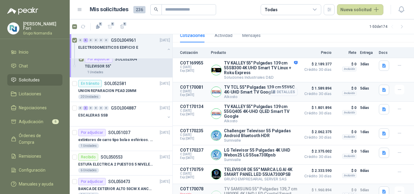
click at [277, 89] on button "Detalles" at bounding box center [283, 92] width 28 height 8
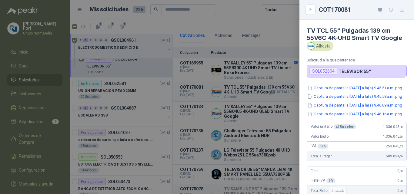
scroll to position [166, 0]
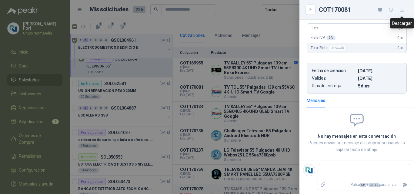
click at [402, 11] on icon "button" at bounding box center [401, 9] width 5 height 5
click at [265, 89] on div at bounding box center [207, 97] width 414 height 194
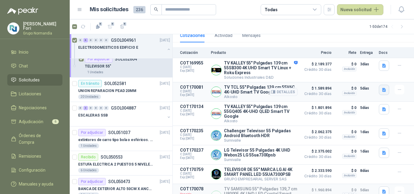
click at [382, 88] on icon "button" at bounding box center [384, 90] width 5 height 5
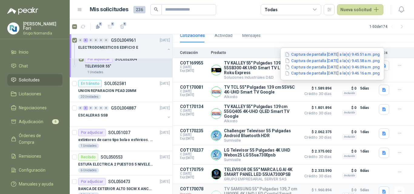
click at [338, 57] on button "Captura de pantalla [DATE] a la(s) 9.45.51 a.m..png" at bounding box center [332, 55] width 96 height 6
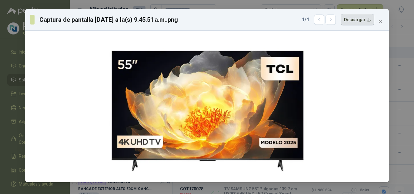
click at [359, 23] on button "Descargar" at bounding box center [358, 20] width 34 height 12
click at [382, 21] on icon "close" at bounding box center [380, 21] width 5 height 5
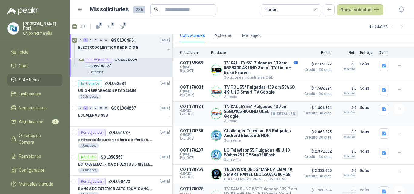
scroll to position [75, 0]
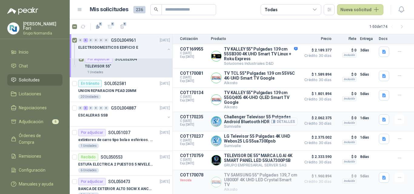
click at [277, 119] on button "Detalles" at bounding box center [283, 122] width 28 height 8
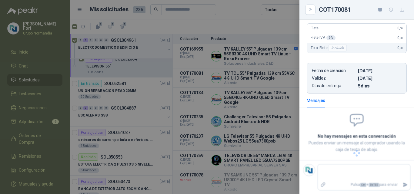
scroll to position [114, 0]
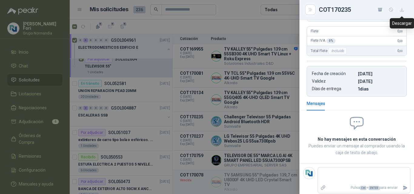
click at [401, 9] on icon "button" at bounding box center [401, 9] width 5 height 5
click at [404, 9] on icon "button" at bounding box center [401, 9] width 5 height 5
click at [265, 136] on div at bounding box center [207, 97] width 414 height 194
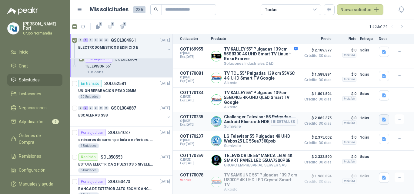
click at [382, 117] on icon "button" at bounding box center [384, 119] width 5 height 5
click at [368, 99] on button "image.png" at bounding box center [367, 97] width 26 height 6
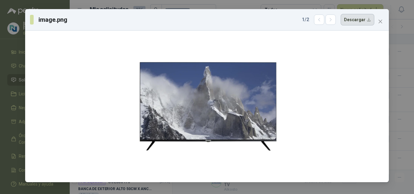
click at [358, 22] on button "Descargar" at bounding box center [358, 20] width 34 height 12
click at [380, 21] on icon "close" at bounding box center [381, 22] width 4 height 4
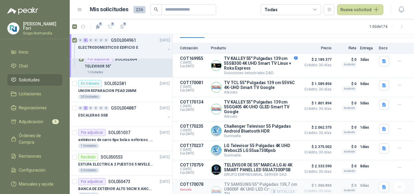
scroll to position [75, 0]
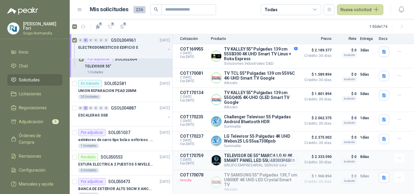
click at [278, 158] on button "Detalles" at bounding box center [283, 160] width 28 height 8
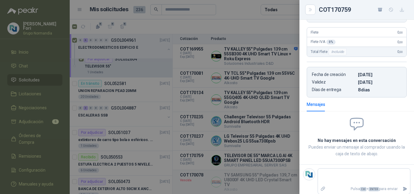
scroll to position [115, 0]
click at [402, 8] on icon "button" at bounding box center [401, 9] width 5 height 5
drag, startPoint x: 241, startPoint y: 162, endPoint x: 262, endPoint y: 120, distance: 47.8
click at [241, 162] on div at bounding box center [207, 97] width 414 height 194
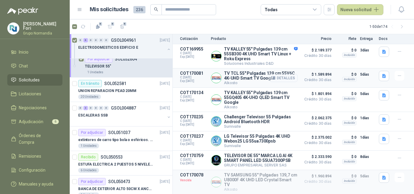
click at [274, 76] on button "Detalles" at bounding box center [283, 78] width 28 height 8
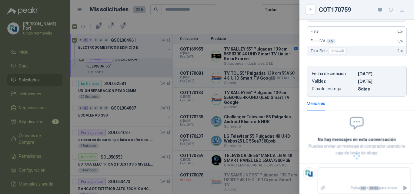
scroll to position [166, 0]
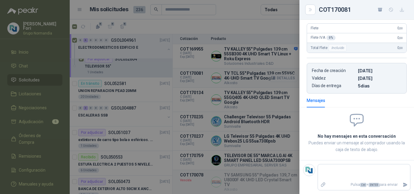
click at [274, 76] on div at bounding box center [207, 97] width 414 height 194
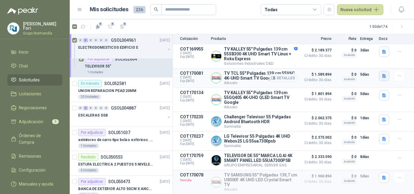
click at [382, 74] on icon "button" at bounding box center [384, 76] width 4 height 4
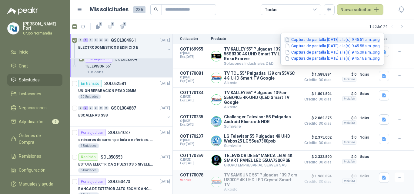
click at [318, 39] on button "Captura de pantalla [DATE] a la(s) 9.45.51 a.m..png" at bounding box center [332, 40] width 96 height 6
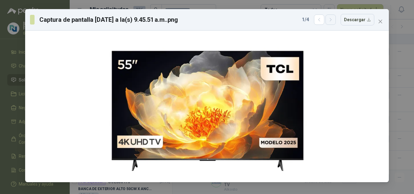
click at [332, 22] on button "button" at bounding box center [330, 20] width 10 height 10
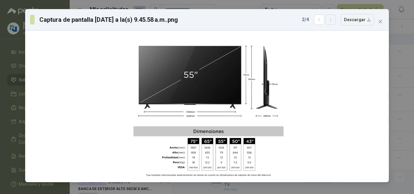
click at [332, 22] on button "button" at bounding box center [330, 20] width 10 height 10
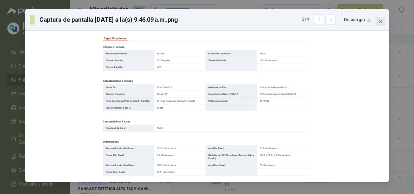
click at [382, 21] on icon "close" at bounding box center [380, 21] width 5 height 5
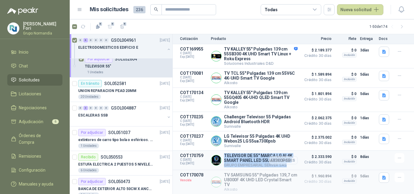
drag, startPoint x: 224, startPoint y: 153, endPoint x: 287, endPoint y: 157, distance: 63.5
click at [287, 157] on div "TELEVISOR DE 55" MARCA LG AI 4K SMART PANEL LED 55UA7300PSB GRUPO EMPRESARIAL S…" at bounding box center [261, 160] width 74 height 14
copy div "TELEVISOR DE 55" MARCA LG AI 4K SMART PANEL LED 55UA7300PSB GRUPO EMPRESARIAL S…"
click at [290, 76] on button "Detalles" at bounding box center [283, 78] width 28 height 8
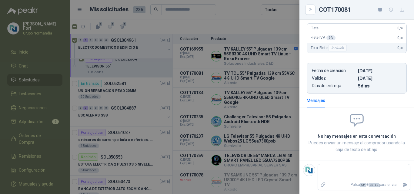
click at [242, 70] on div at bounding box center [207, 97] width 414 height 194
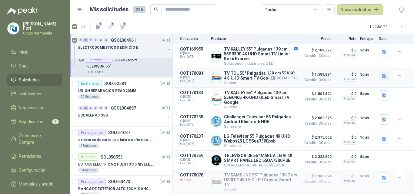
click at [379, 72] on button "button" at bounding box center [384, 76] width 10 height 10
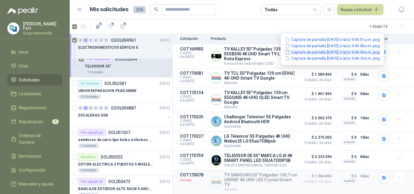
click at [339, 52] on button "Captura de pantalla [DATE] a la(s) 9.46.09 a.m..png" at bounding box center [332, 52] width 96 height 6
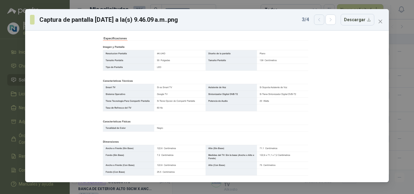
click at [324, 18] on button "button" at bounding box center [319, 20] width 10 height 10
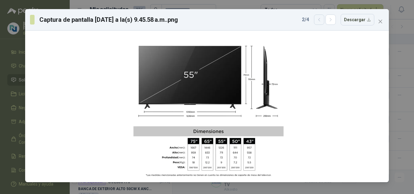
click at [324, 18] on button "button" at bounding box center [319, 20] width 10 height 10
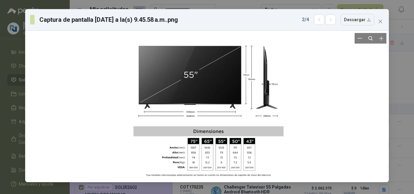
scroll to position [75, 0]
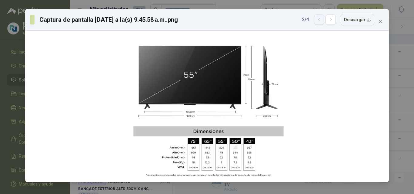
click at [321, 22] on icon "button" at bounding box center [319, 19] width 5 height 5
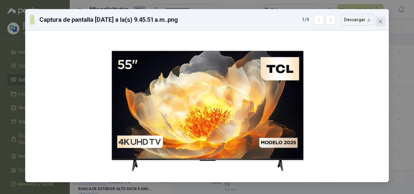
click at [379, 22] on icon "close" at bounding box center [381, 22] width 4 height 4
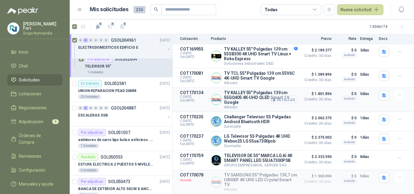
click at [279, 98] on button "Detalles" at bounding box center [283, 100] width 28 height 8
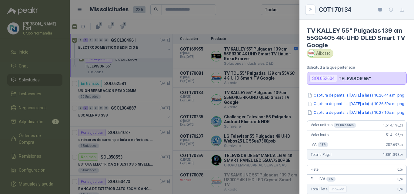
scroll to position [152, 0]
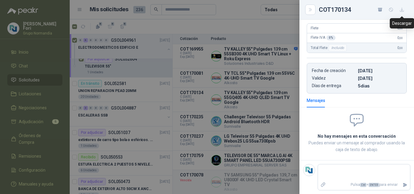
click at [403, 9] on icon "button" at bounding box center [401, 9] width 5 height 5
click at [255, 91] on div at bounding box center [207, 97] width 414 height 194
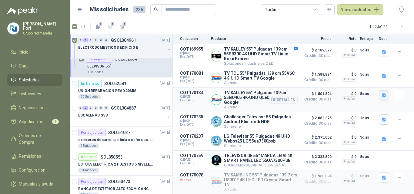
click at [382, 93] on icon "button" at bounding box center [384, 95] width 5 height 5
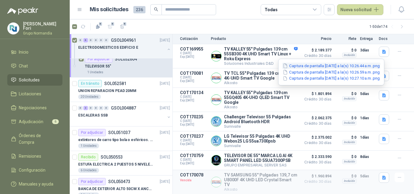
click at [313, 64] on button "Captura de pantalla 2025-08-20 a la(s) 10.26.44 a.m..png" at bounding box center [331, 66] width 98 height 6
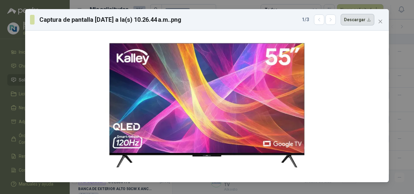
click at [356, 19] on button "Descargar" at bounding box center [358, 20] width 34 height 12
click at [379, 21] on icon "close" at bounding box center [380, 21] width 5 height 5
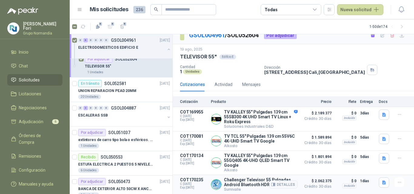
scroll to position [0, 0]
